Goal: Navigation & Orientation: Find specific page/section

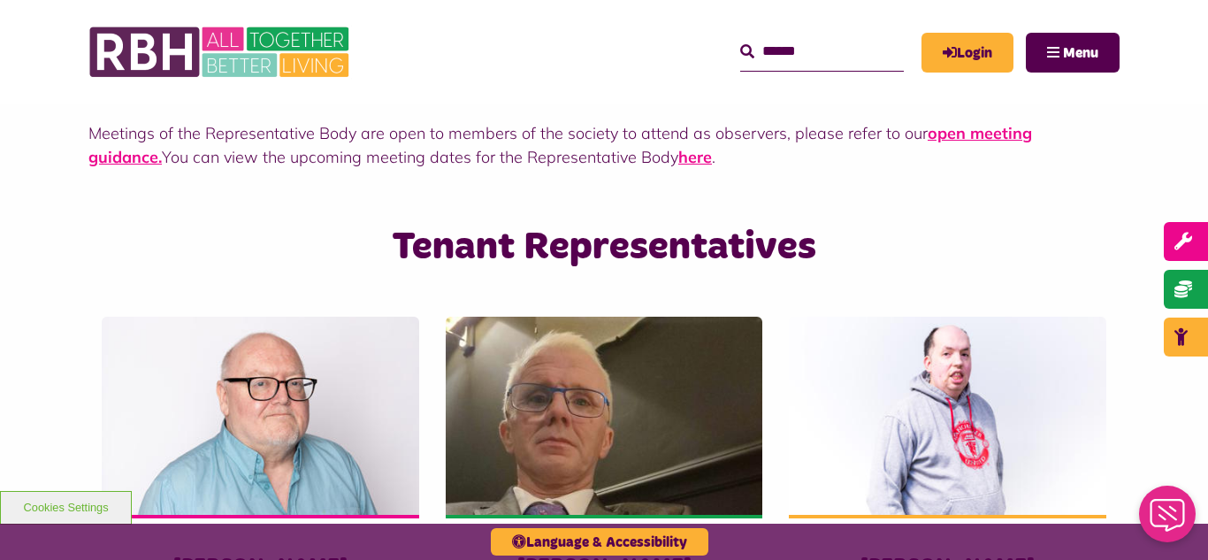
scroll to position [995, 0]
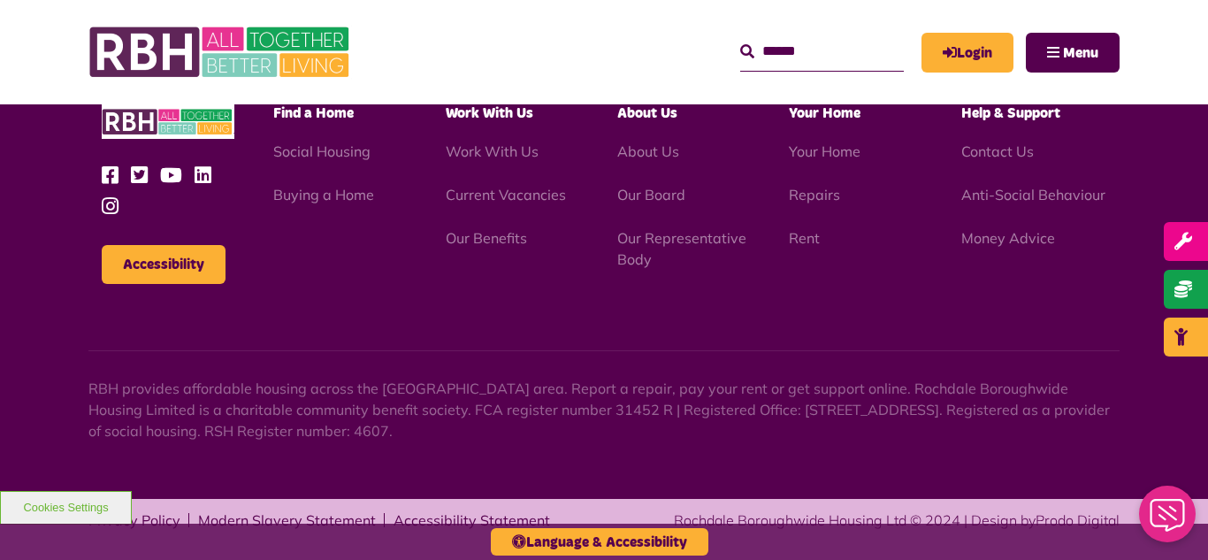
scroll to position [1925, 0]
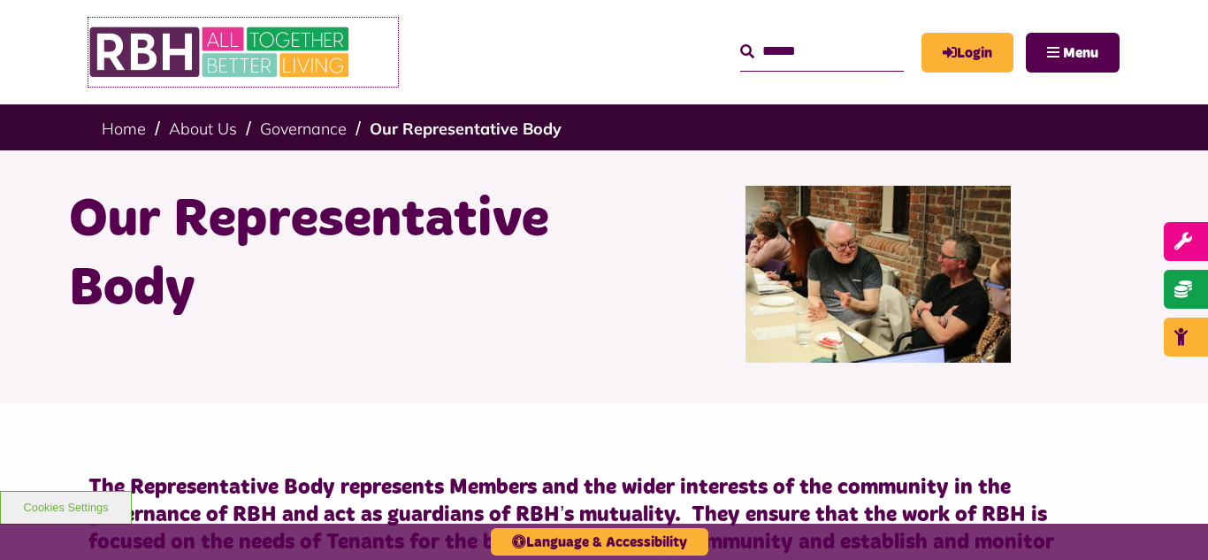
click at [192, 62] on img at bounding box center [220, 52] width 265 height 69
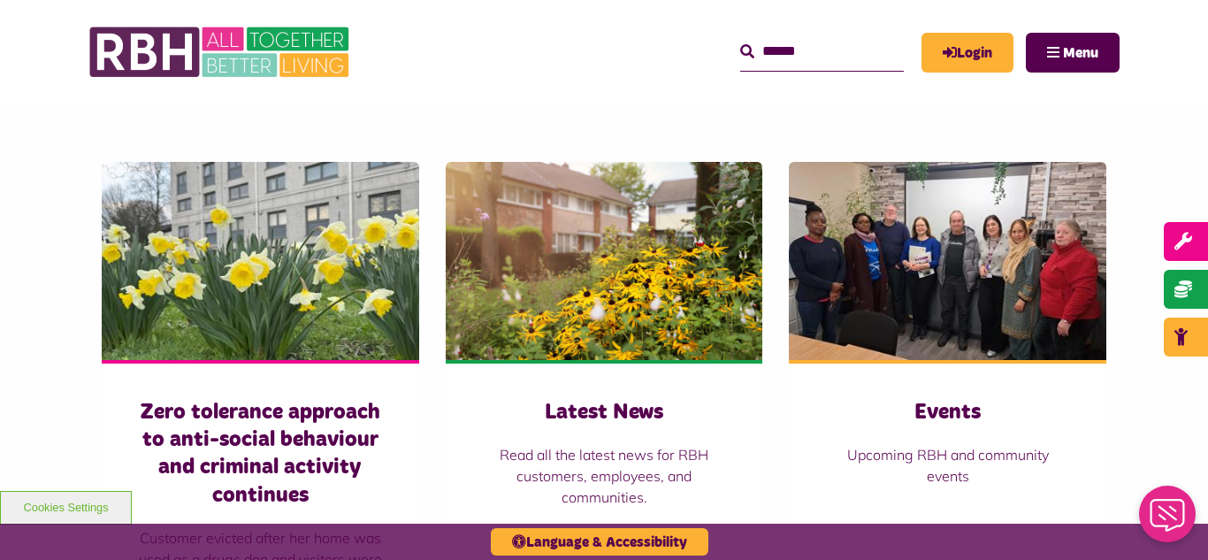
scroll to position [1238, 0]
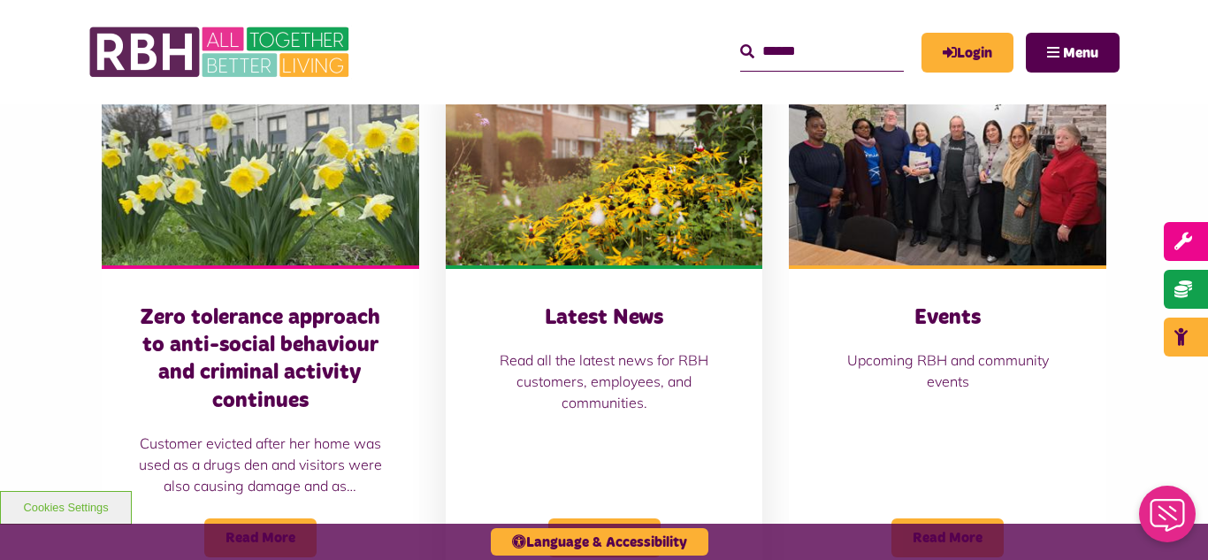
click at [624, 231] on img at bounding box center [604, 166] width 317 height 198
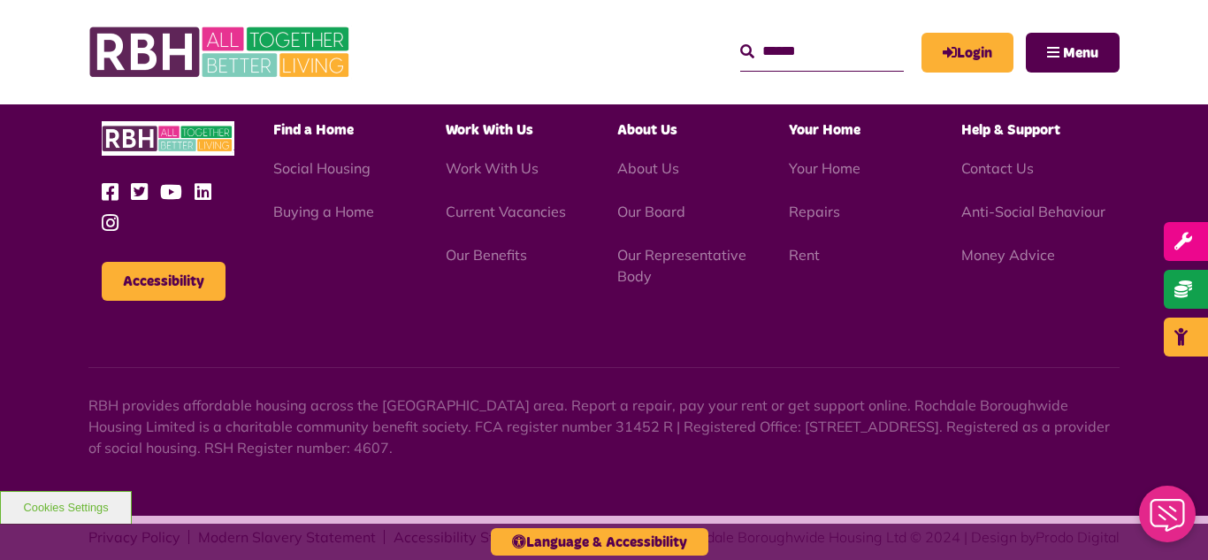
scroll to position [1925, 0]
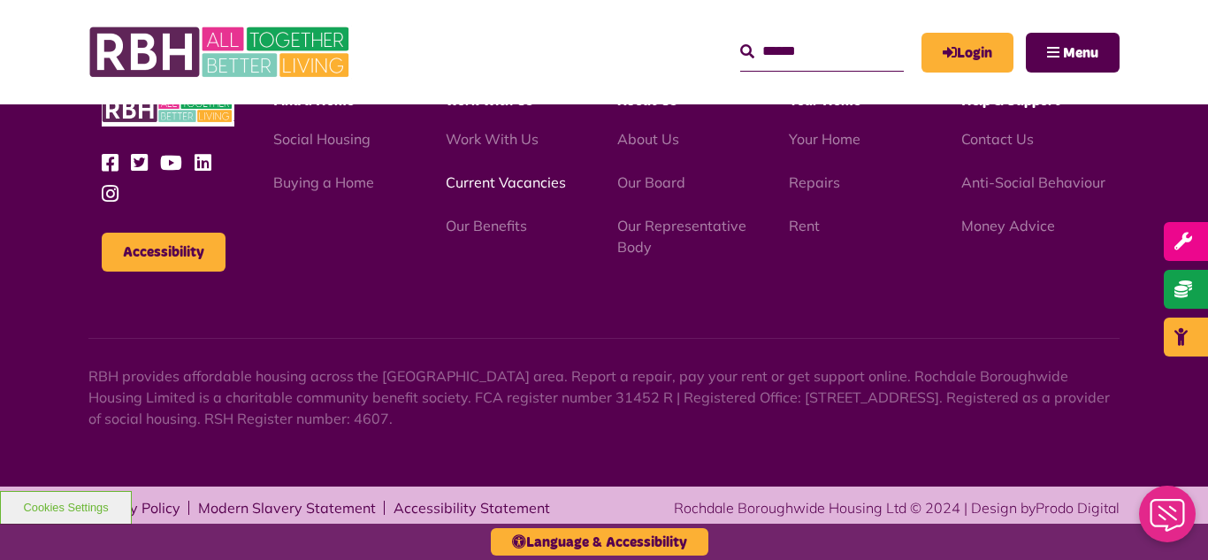
click at [500, 187] on link "Current Vacancies" at bounding box center [506, 182] width 120 height 18
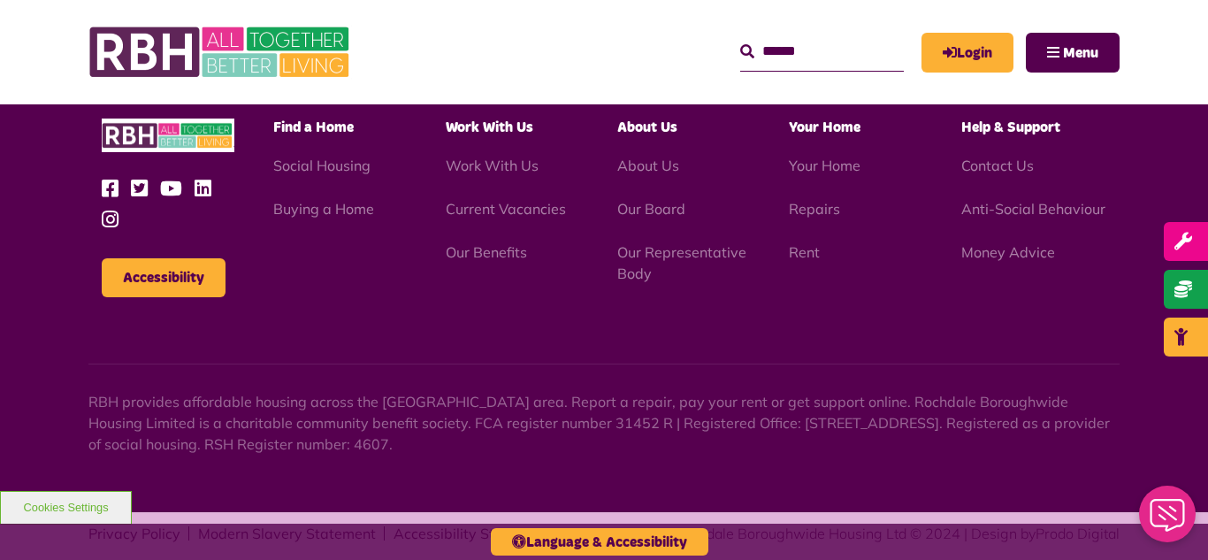
scroll to position [2922, 0]
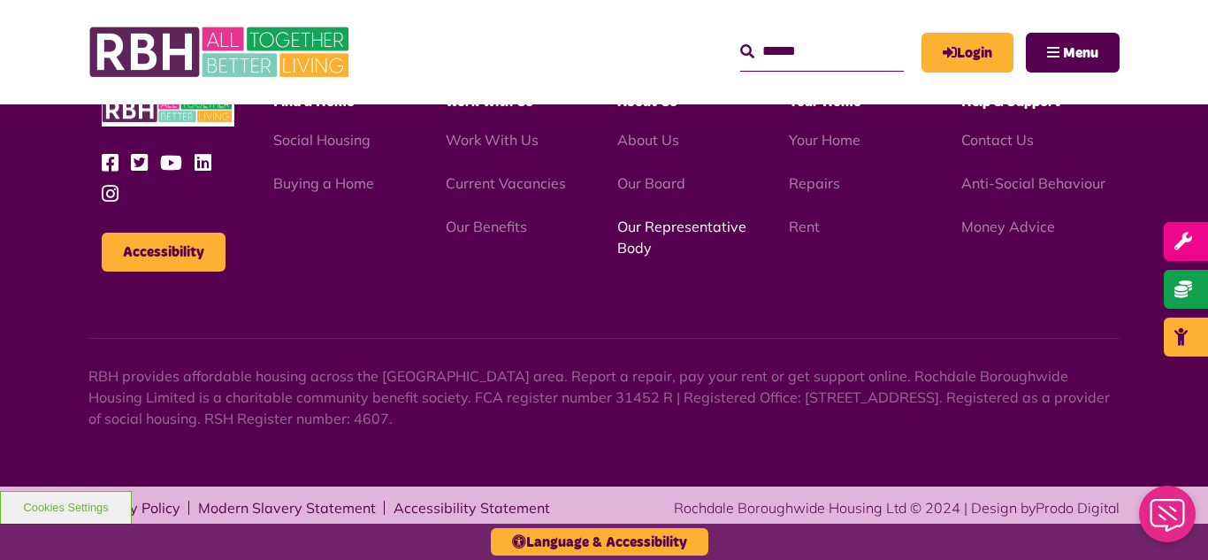
click at [700, 229] on link "Our Representative Body" at bounding box center [681, 236] width 129 height 39
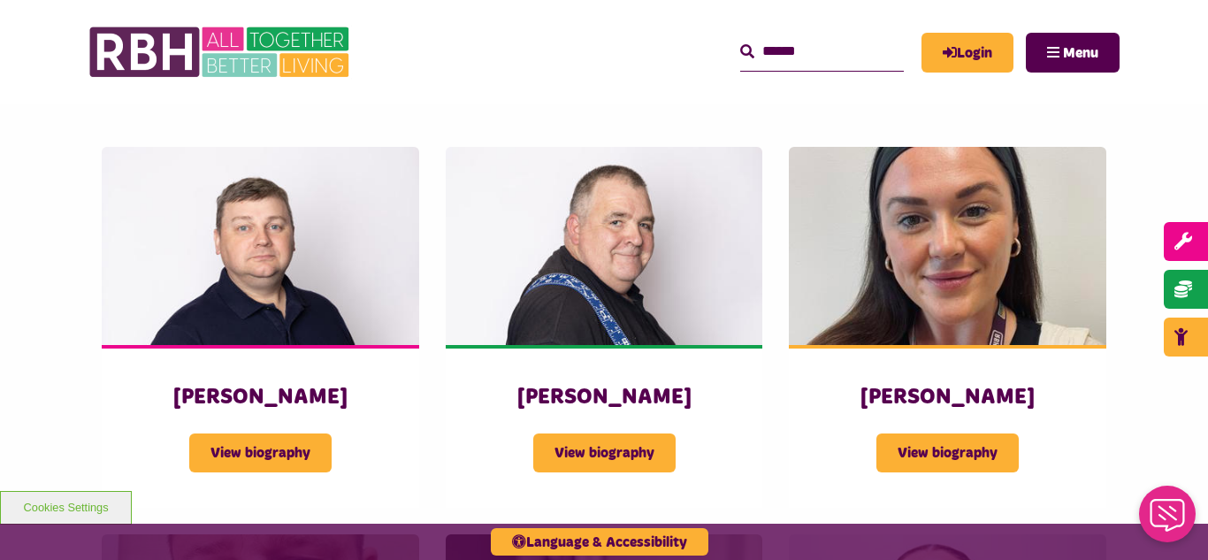
scroll to position [2970, 0]
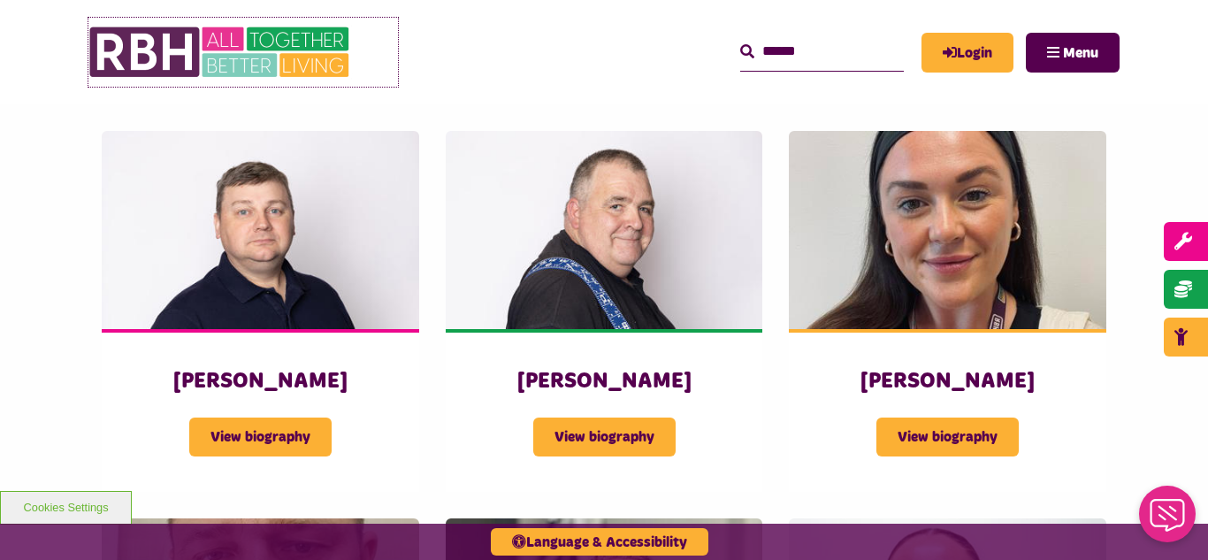
click at [224, 53] on img at bounding box center [220, 52] width 265 height 69
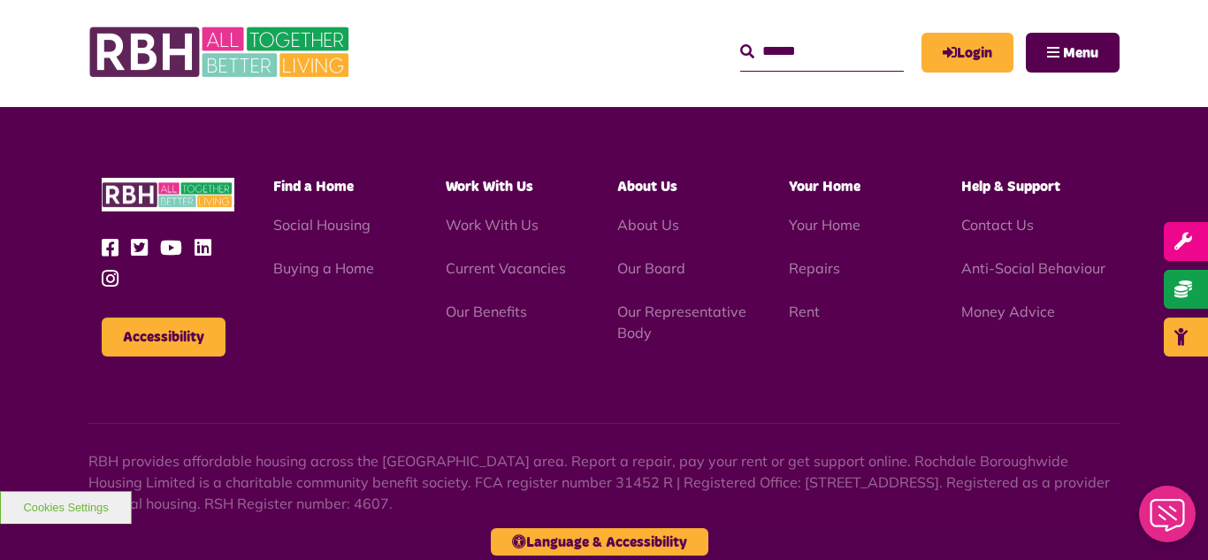
scroll to position [1852, 0]
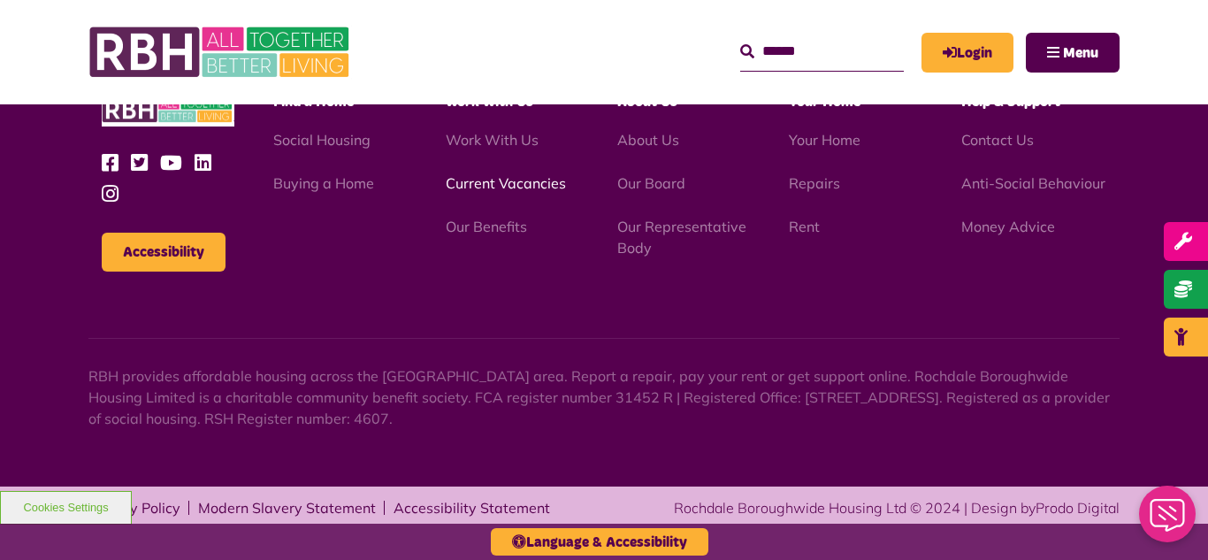
click at [481, 180] on link "Current Vacancies" at bounding box center [506, 183] width 120 height 18
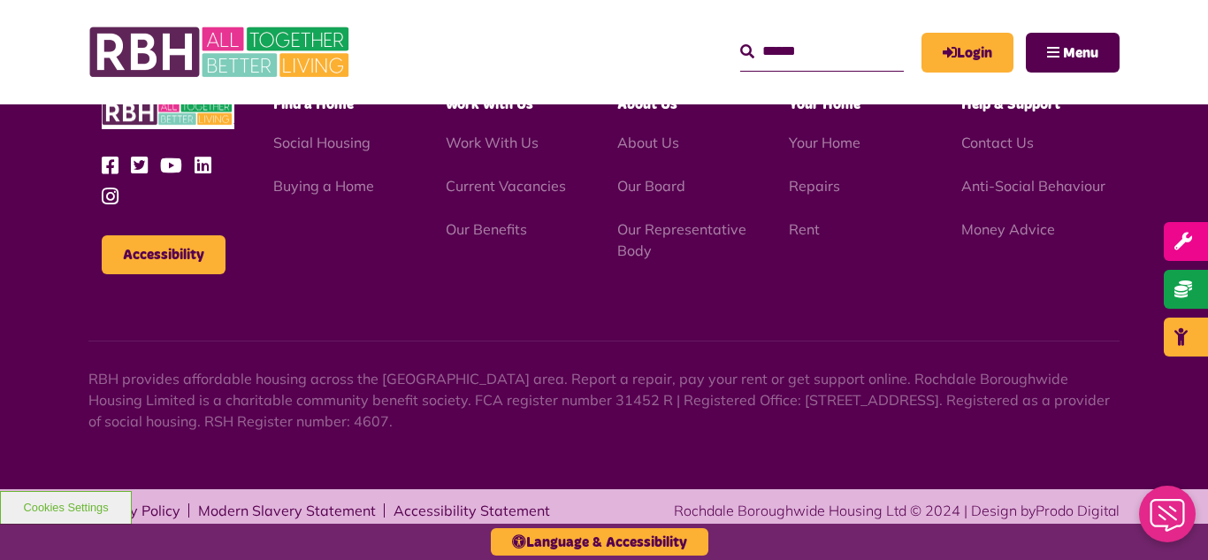
scroll to position [2922, 0]
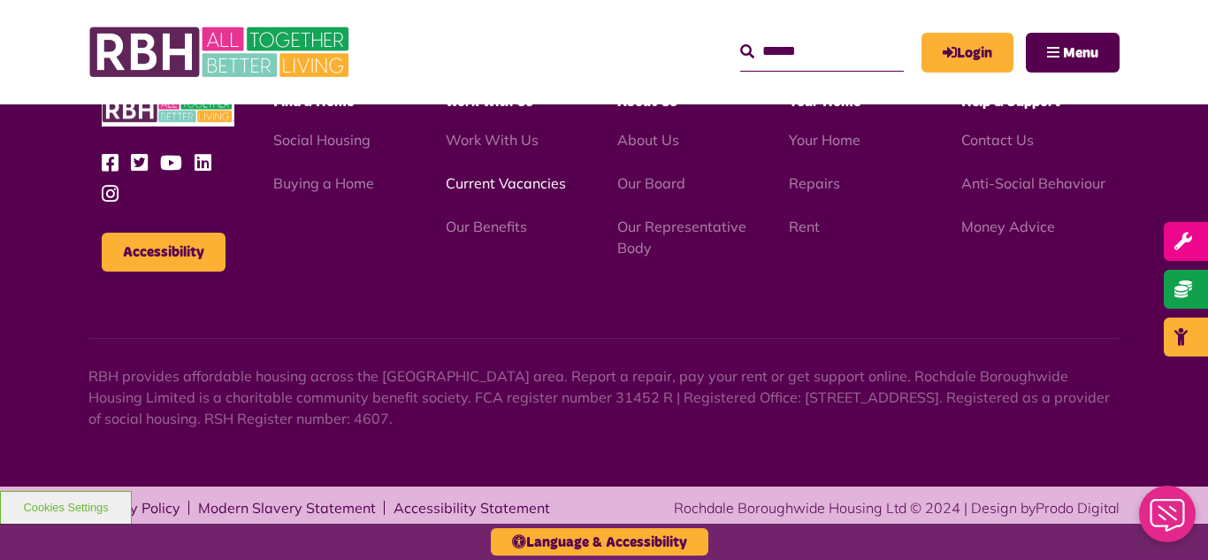
click at [485, 187] on link "Current Vacancies" at bounding box center [506, 183] width 120 height 18
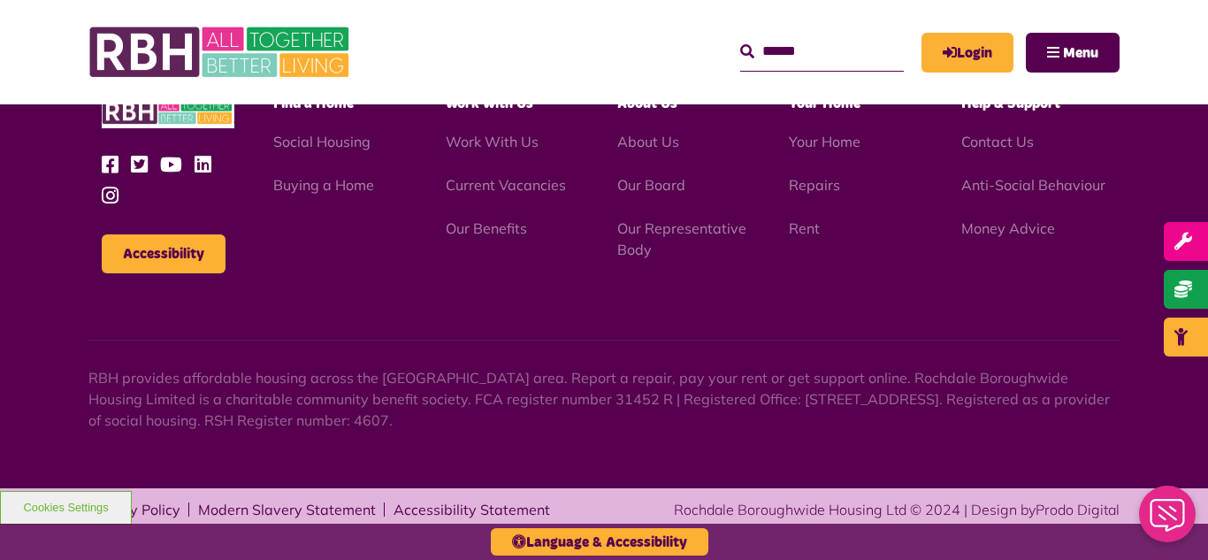
scroll to position [2922, 0]
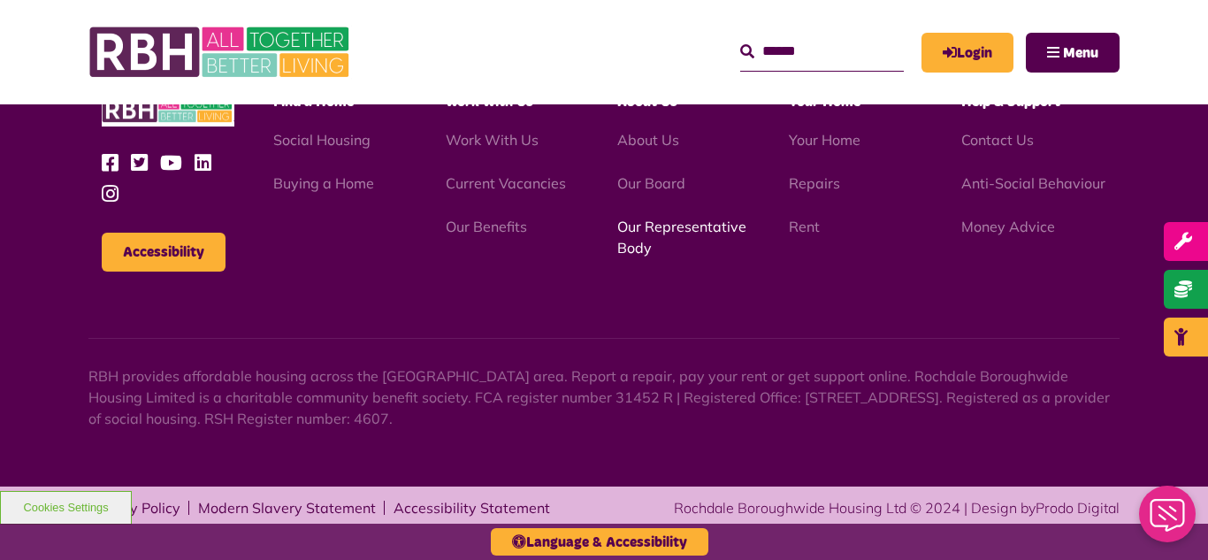
click at [657, 224] on link "Our Representative Body" at bounding box center [681, 236] width 129 height 39
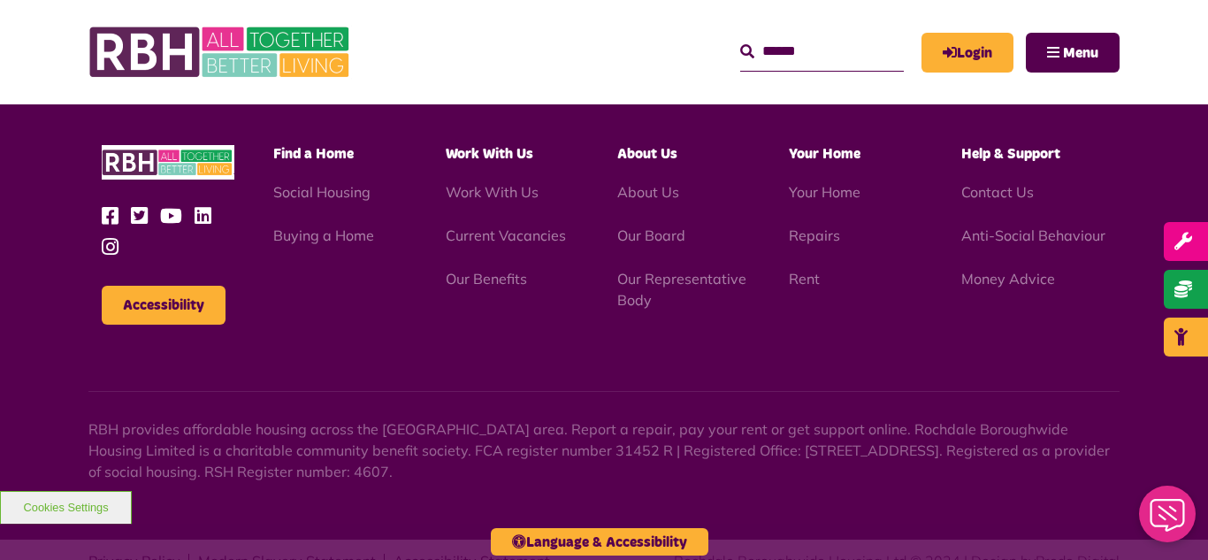
scroll to position [5133, 0]
click at [490, 225] on link "Current Vacancies" at bounding box center [506, 234] width 120 height 18
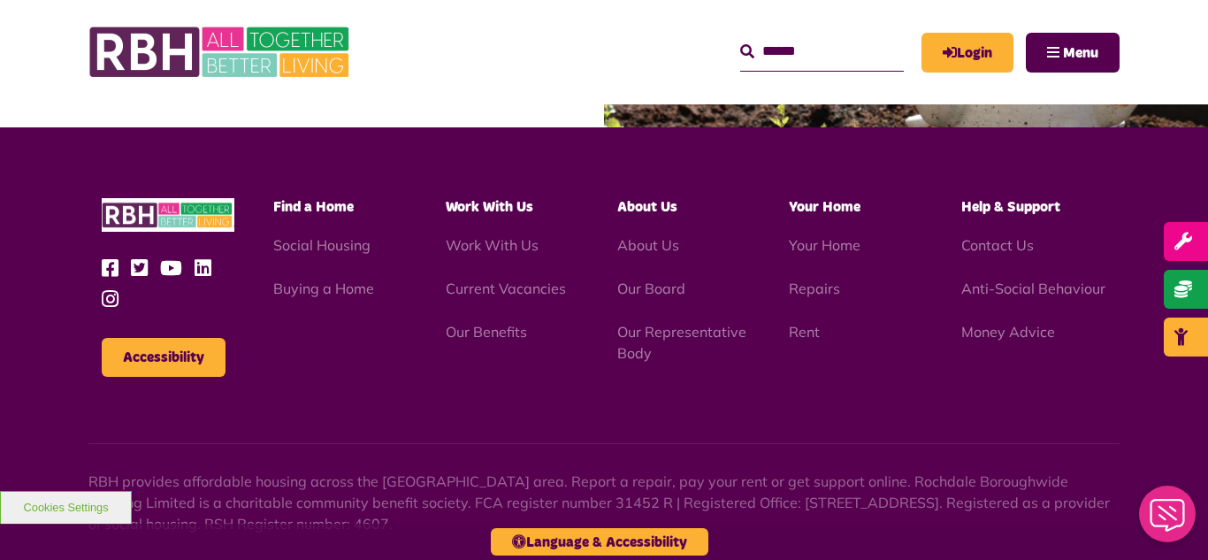
scroll to position [2864, 0]
